Goal: Transaction & Acquisition: Purchase product/service

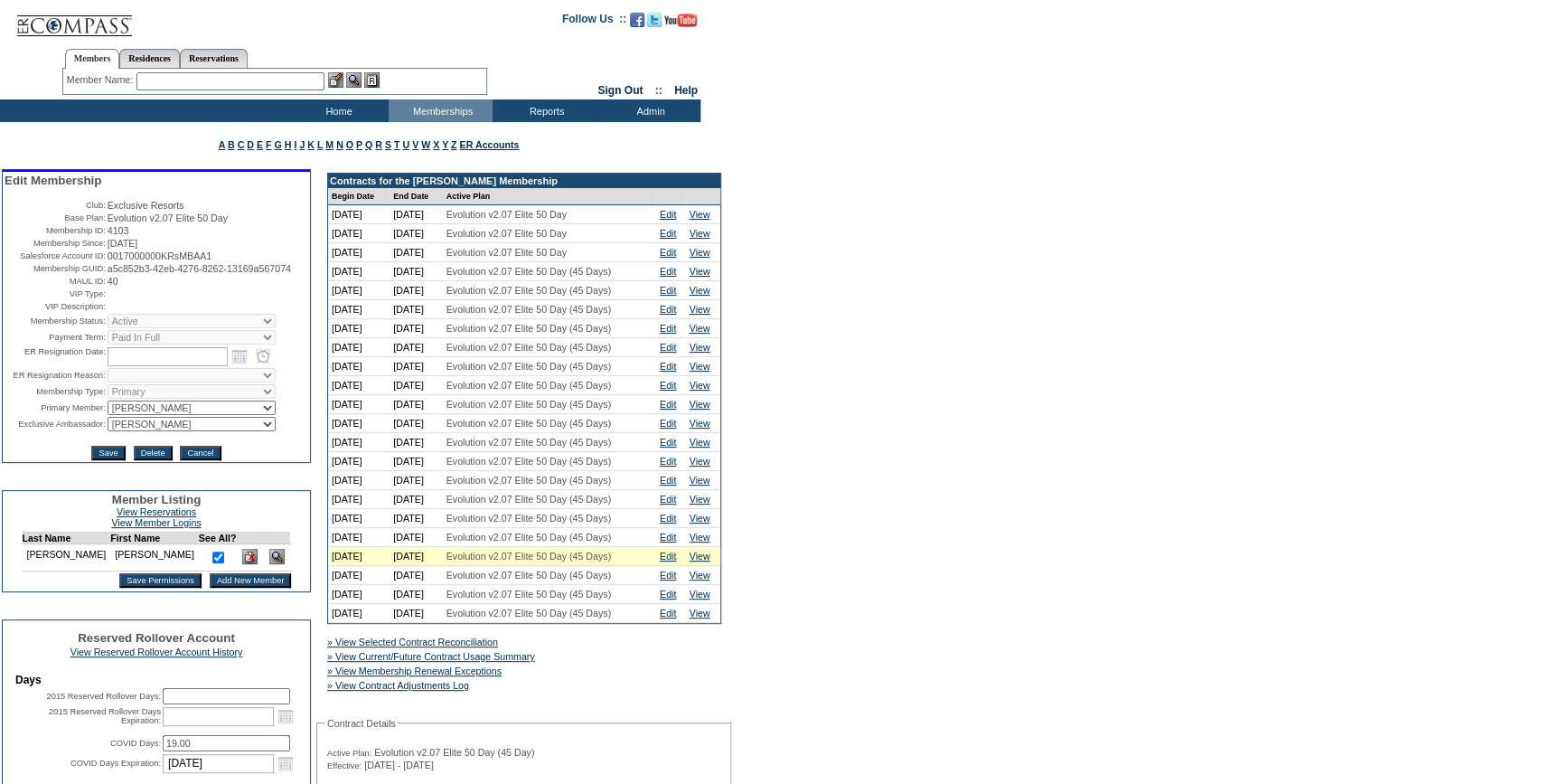
drag, startPoint x: 180, startPoint y: 296, endPoint x: 99, endPoint y: 283, distance: 82.0
click at [99, 274] on tr "Membership GUID: a5c852b3-42eb-4276-8262-13169a567074" at bounding box center [157, 268] width 304 height 10
copy tr "a5c852b3-42eb-4276-8262-13169a567074"
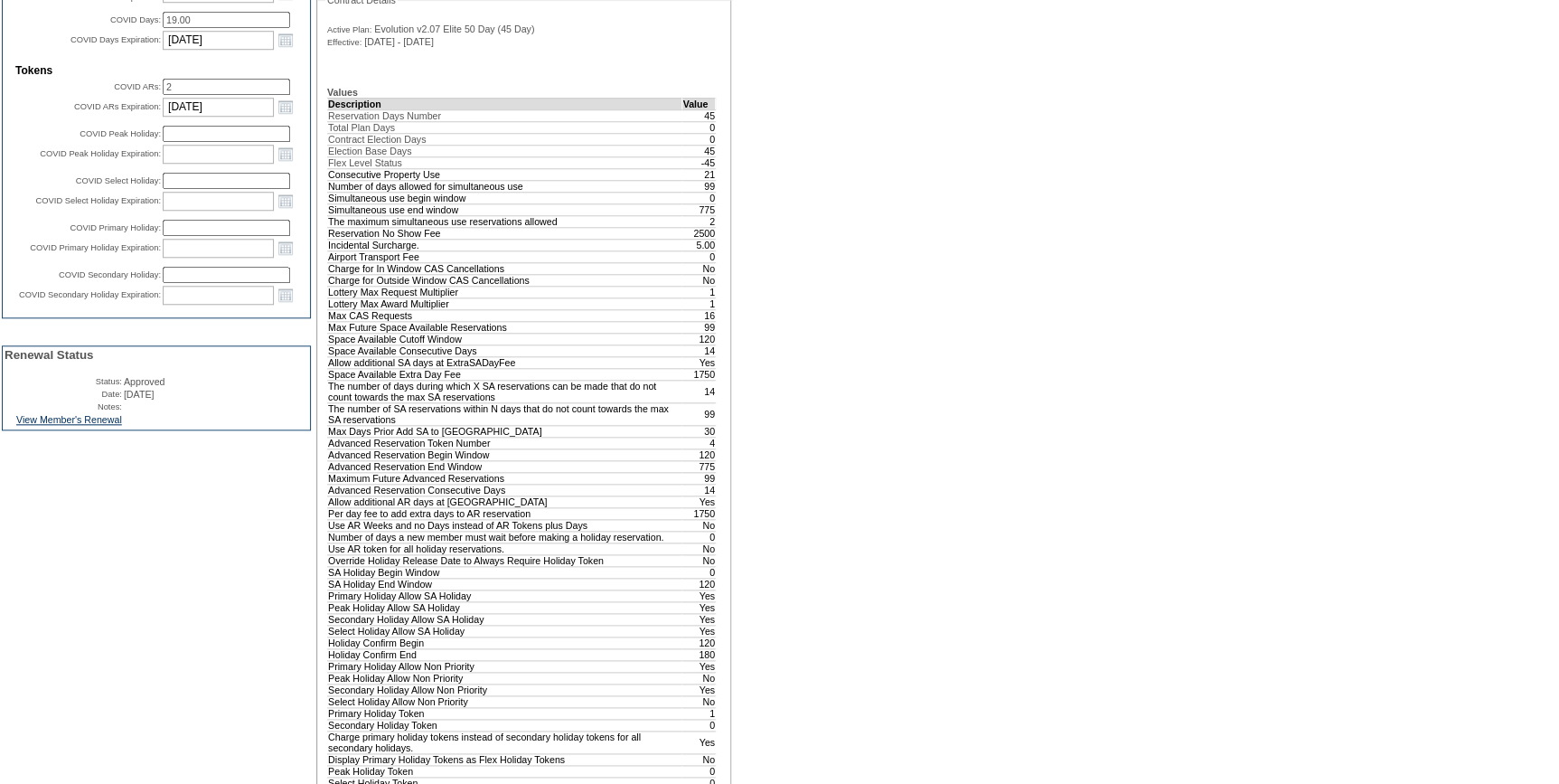
scroll to position [739, 0]
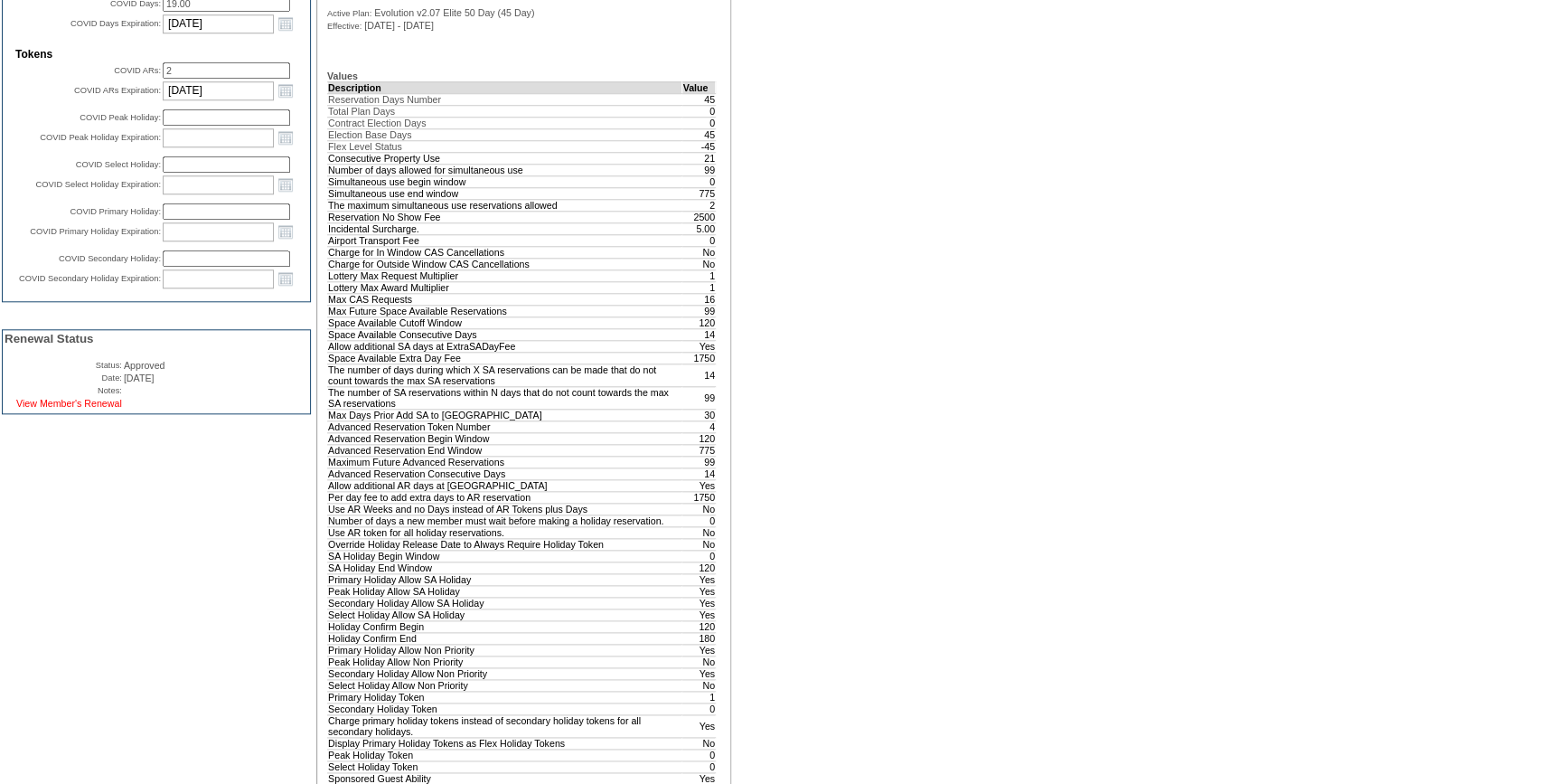
click at [72, 408] on link "View Member's Renewal" at bounding box center [68, 402] width 105 height 10
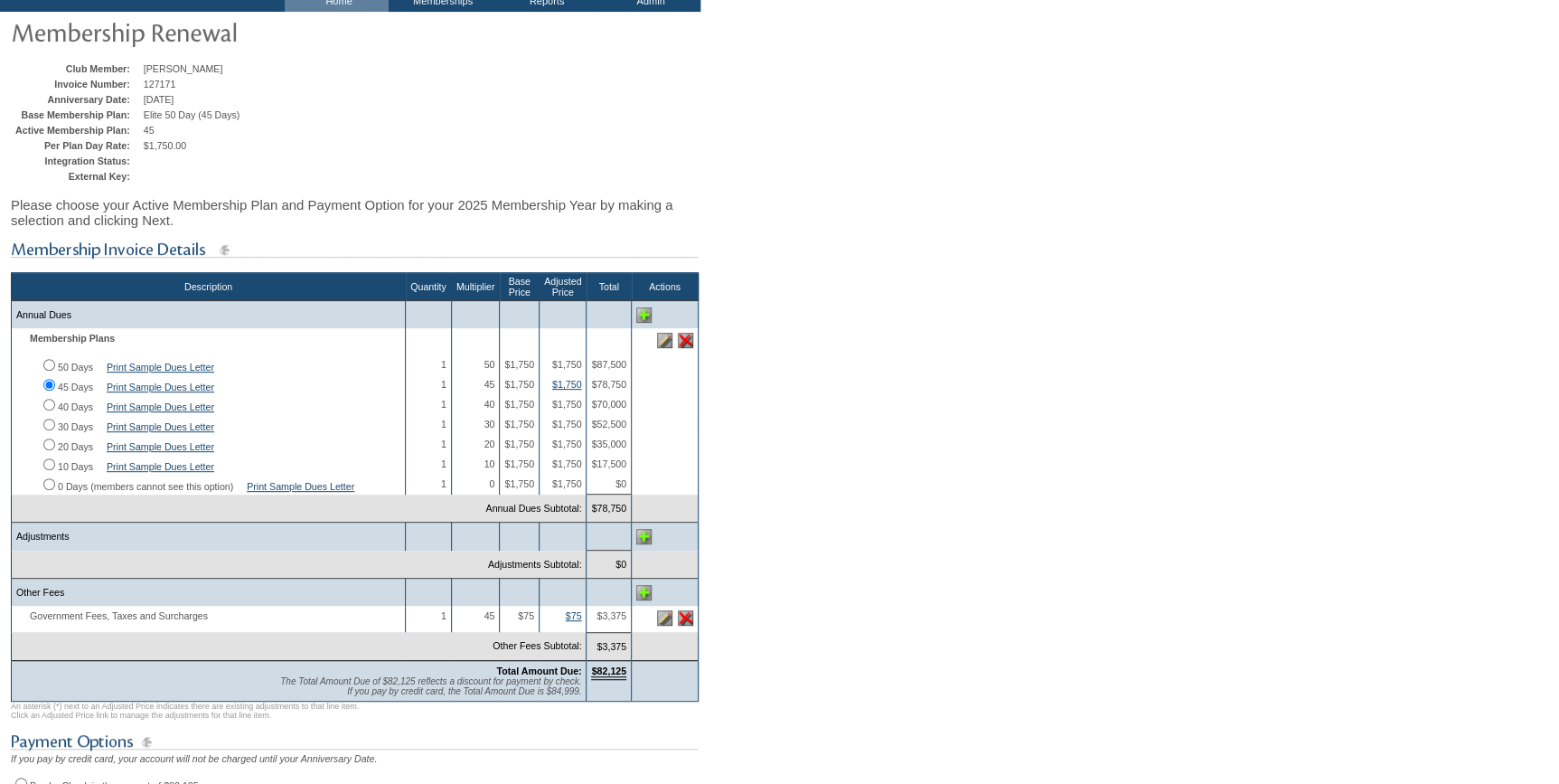
scroll to position [453, 0]
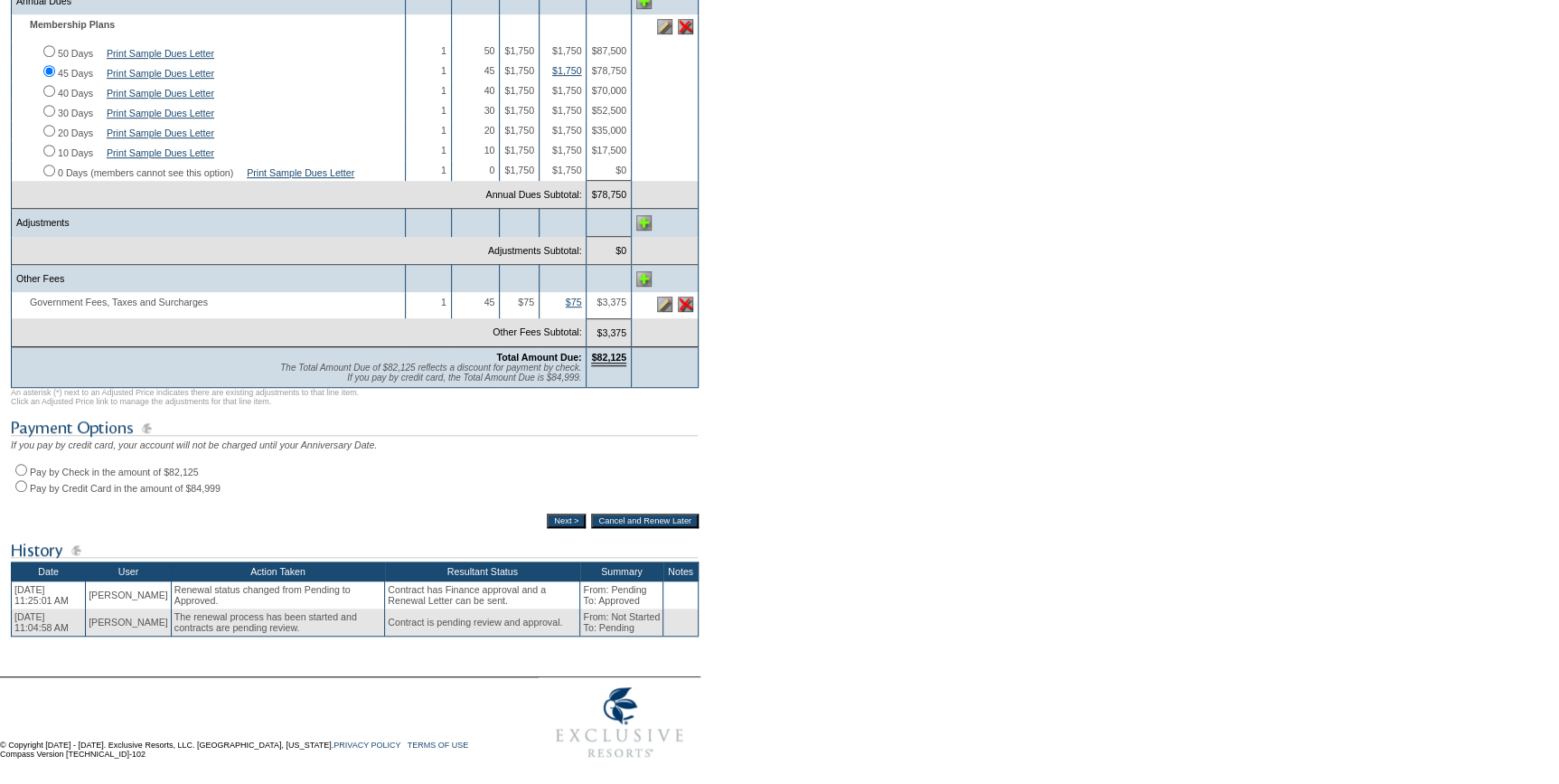
click at [19, 480] on input "Pay by Credit Card in the amount of $84,999" at bounding box center [21, 486] width 11 height 11
radio input "true"
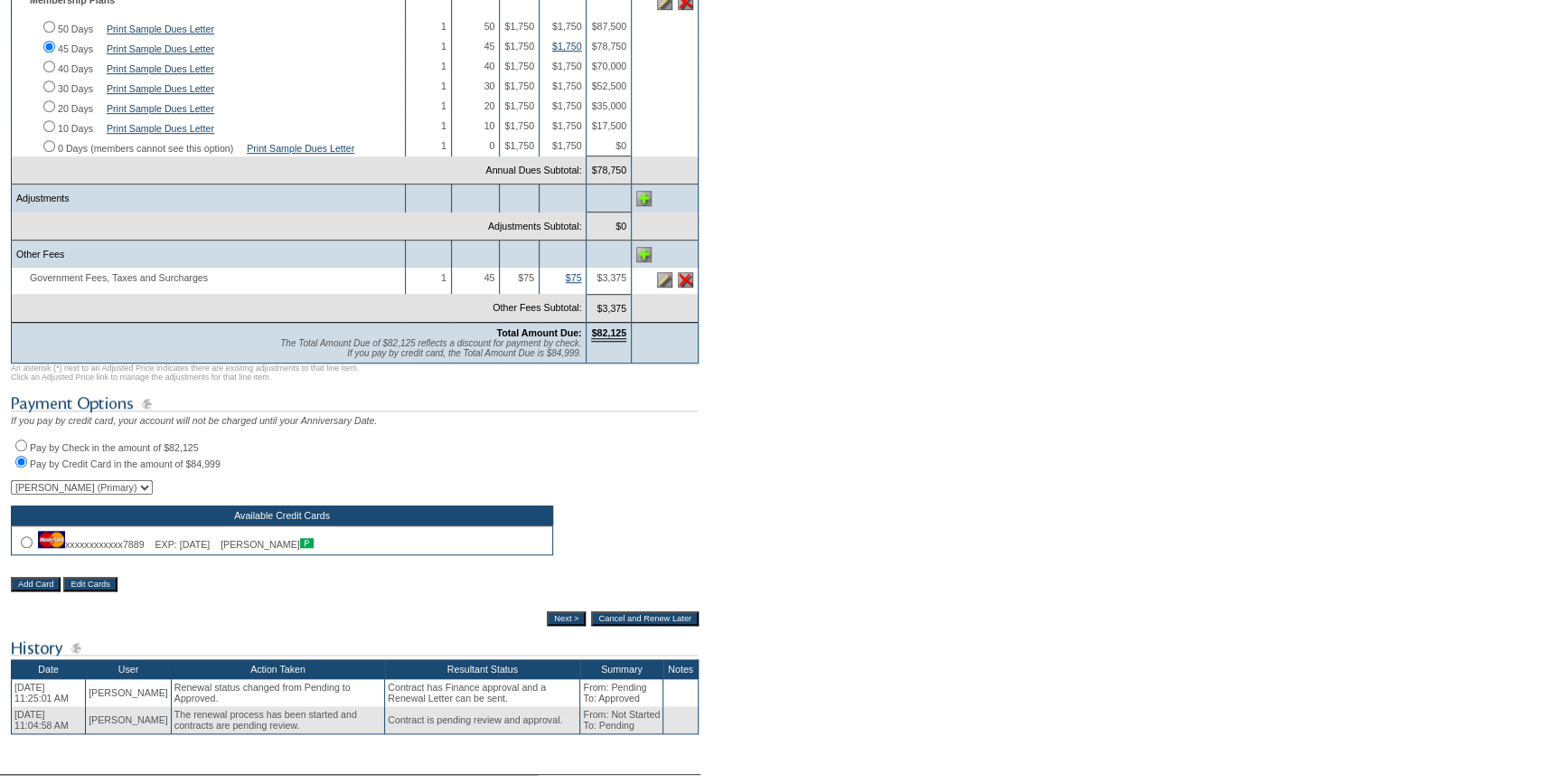
drag, startPoint x: 28, startPoint y: 563, endPoint x: 352, endPoint y: 635, distance: 331.9
click at [28, 548] on input "radio" at bounding box center [27, 542] width 11 height 11
radio input "true"
click at [556, 625] on input "Next >" at bounding box center [566, 618] width 39 height 14
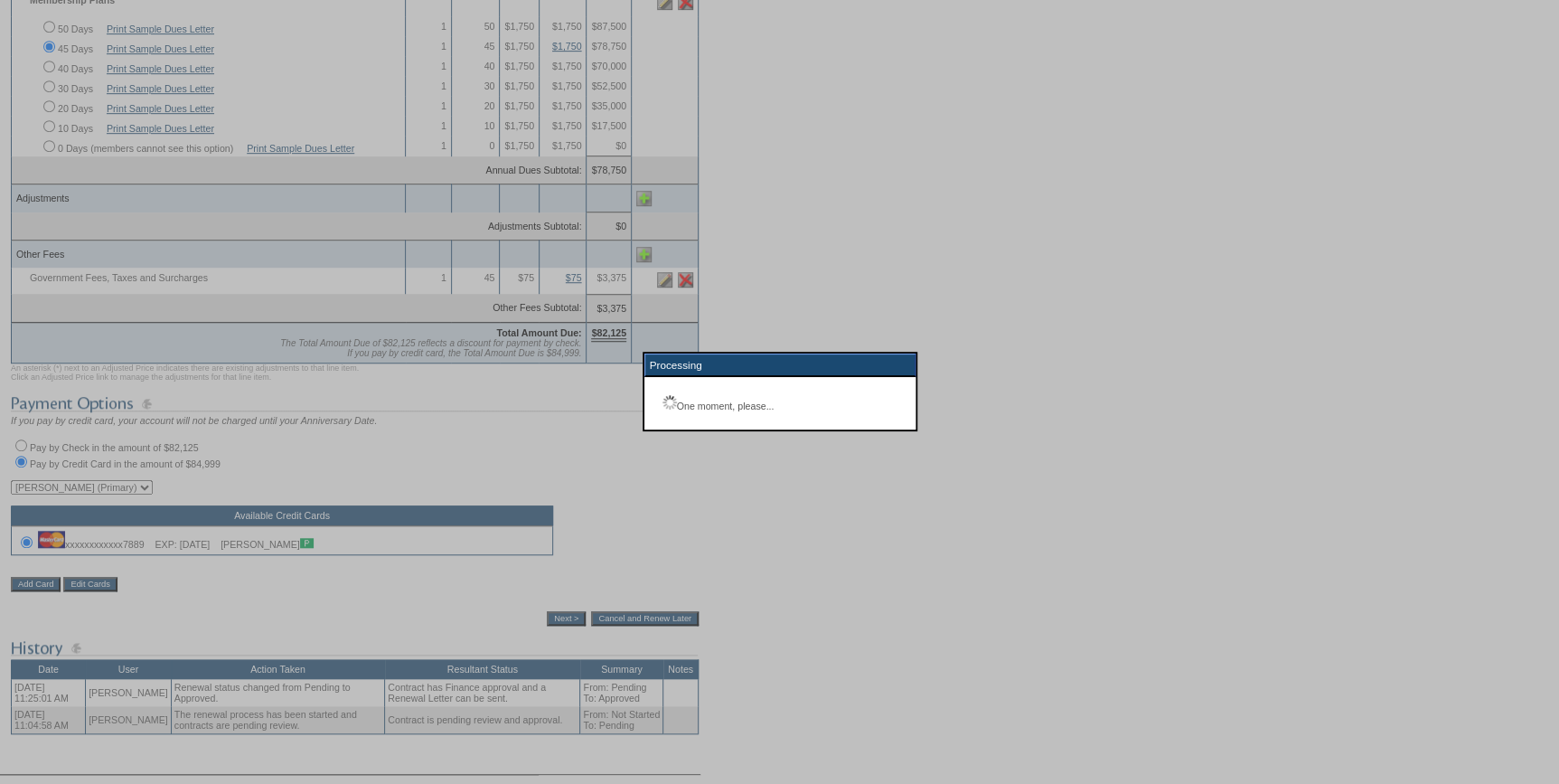
scroll to position [133, 0]
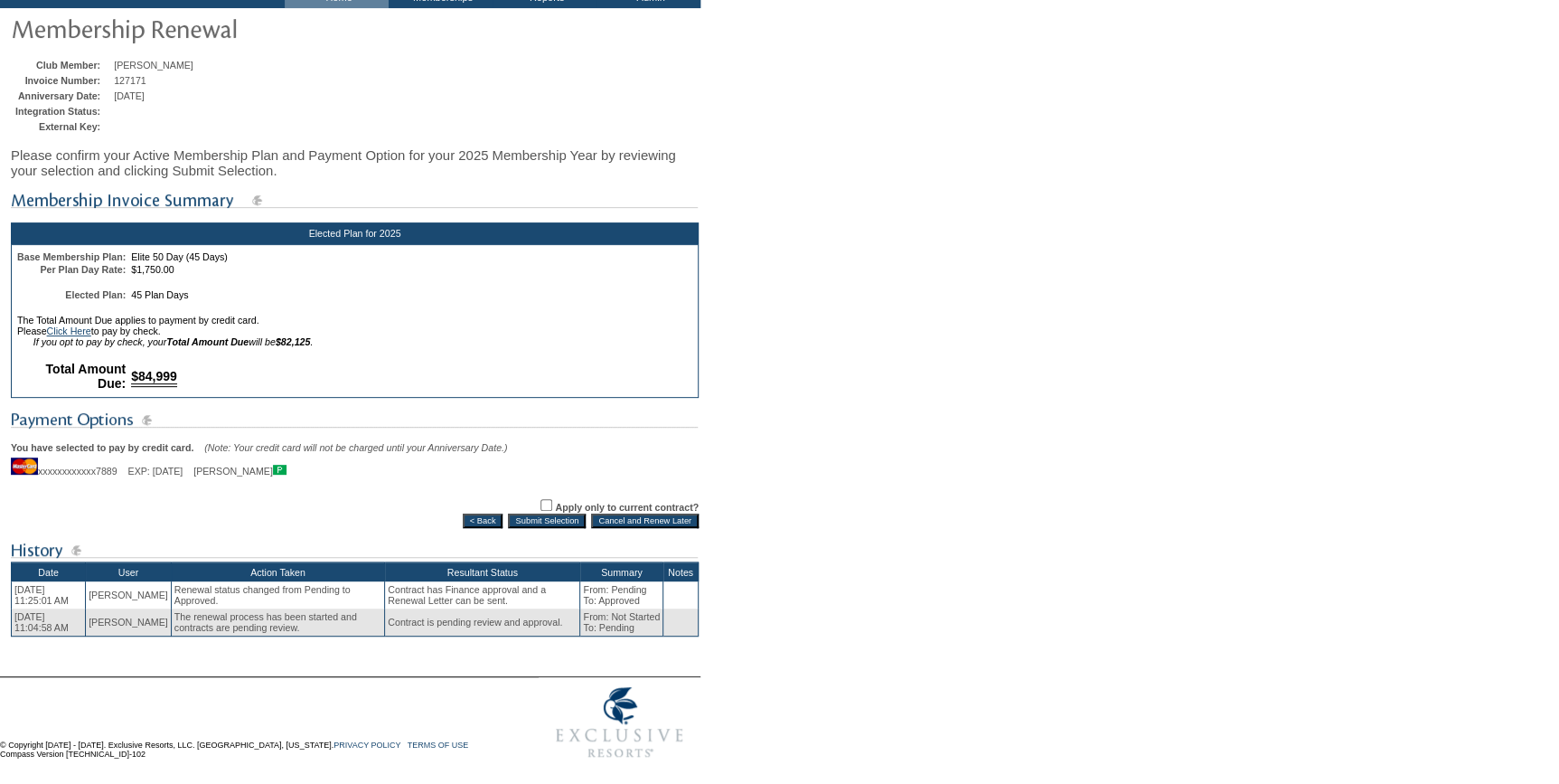
click at [566, 516] on input "Submit Selection" at bounding box center [547, 520] width 78 height 14
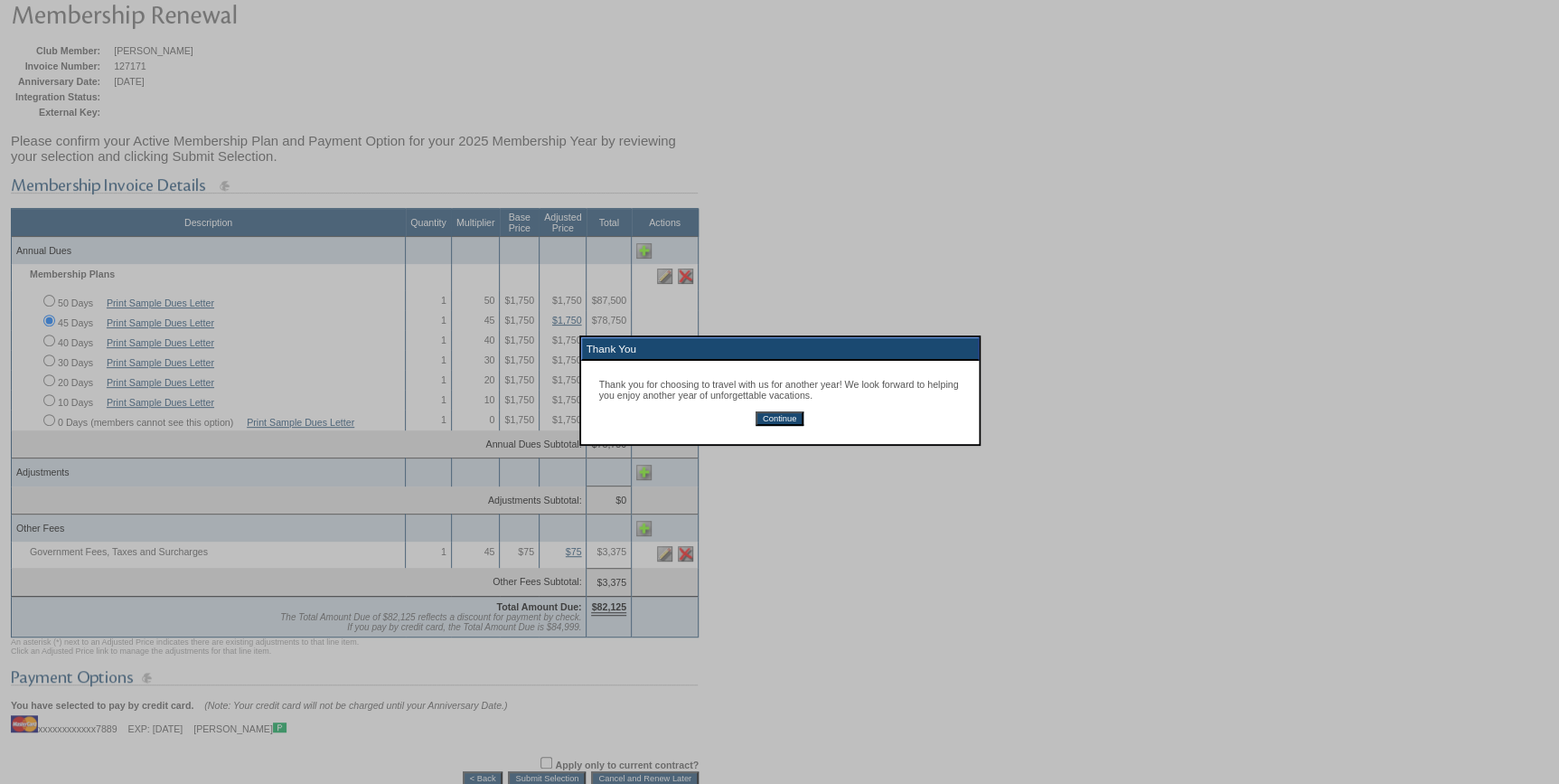
click at [769, 420] on input "Continue" at bounding box center [780, 418] width 47 height 14
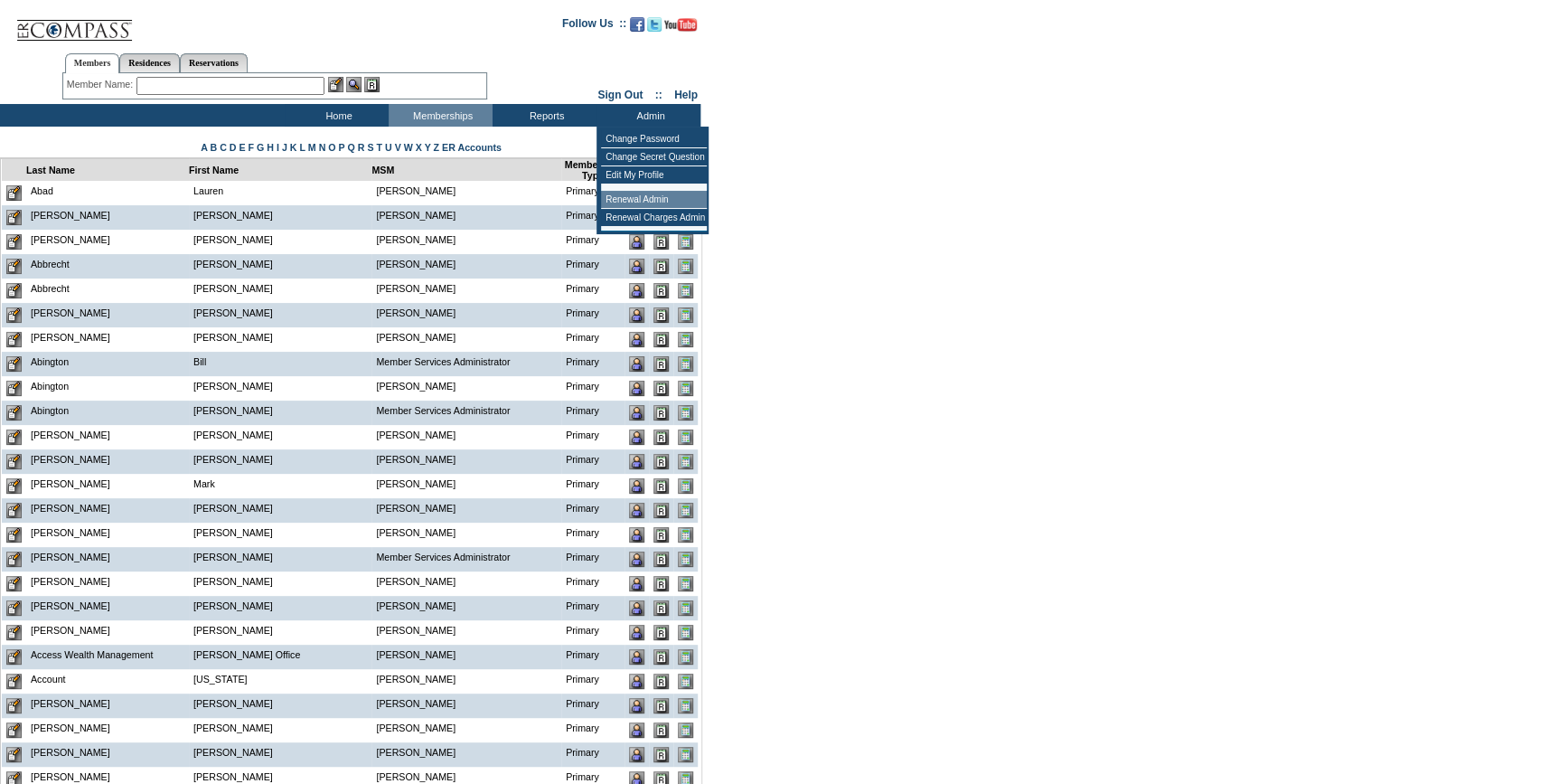
click at [624, 201] on td "Renewal Admin" at bounding box center [653, 199] width 105 height 18
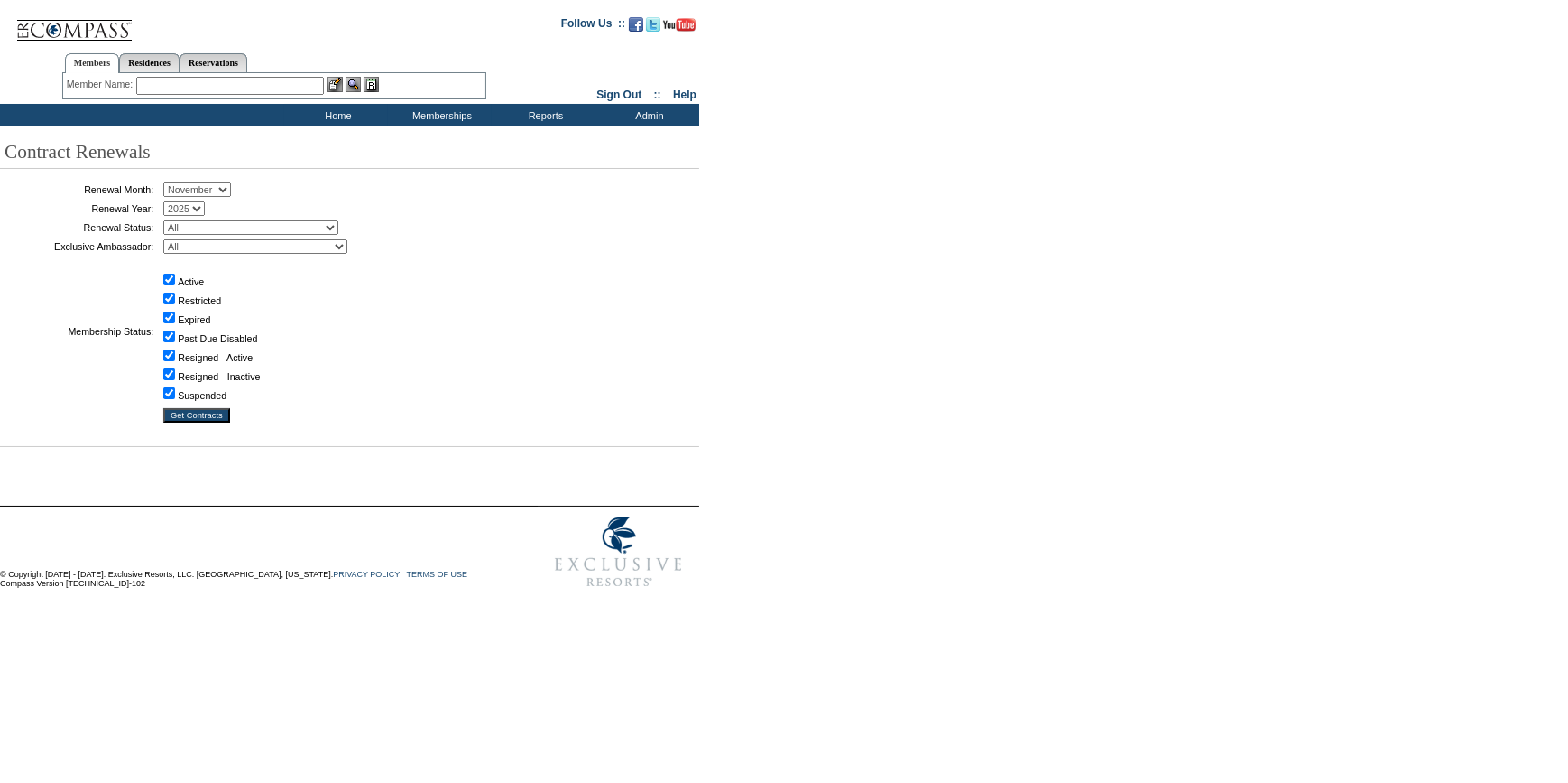
click at [216, 192] on select "January February March April May June July August September October November De…" at bounding box center [196, 189] width 67 height 14
select select "10"
click at [170, 183] on select "January February March April May June July August September October November De…" at bounding box center [196, 189] width 67 height 14
click at [217, 229] on select "All Not Started Pending Approved Election Made Election Changed No Response Man…" at bounding box center [250, 227] width 175 height 14
select select "5"
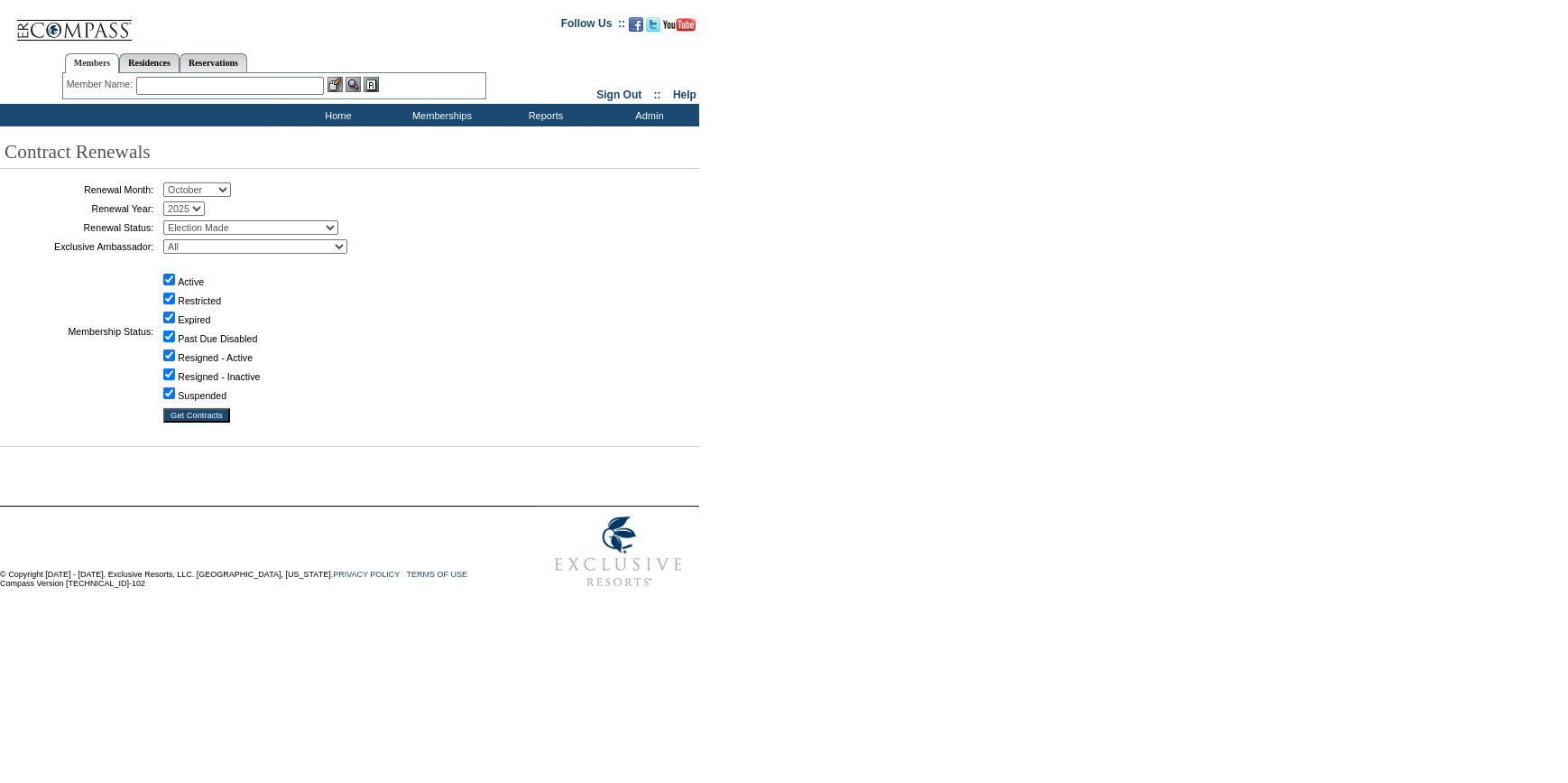
click at [170, 220] on select "All Not Started Pending Approved Election Made Election Changed No Response Man…" at bounding box center [250, 227] width 175 height 14
click at [186, 412] on input "Get Contracts" at bounding box center [196, 414] width 66 height 14
